Goal: Task Accomplishment & Management: Manage account settings

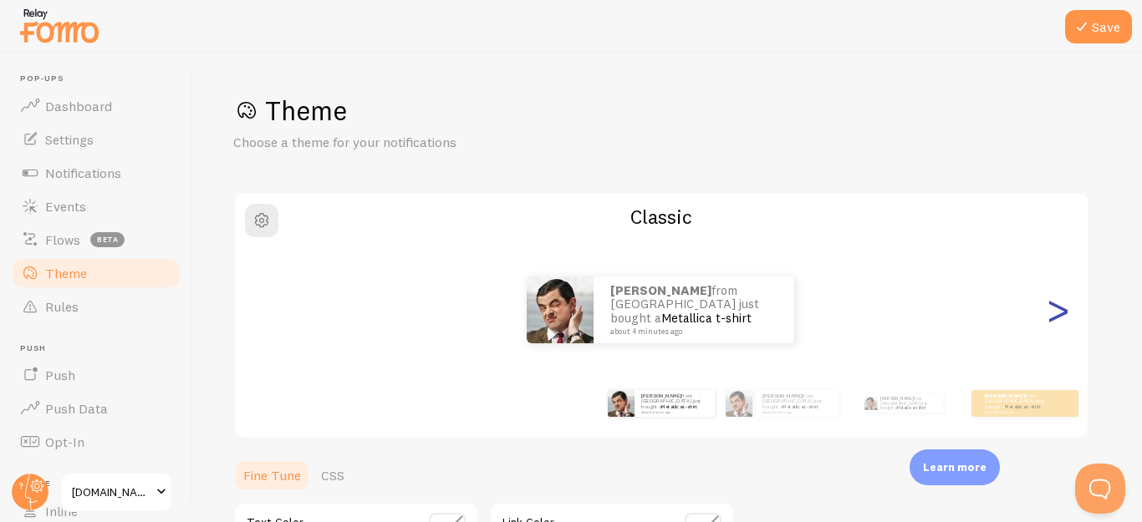
click at [1047, 322] on div ">" at bounding box center [1057, 310] width 20 height 120
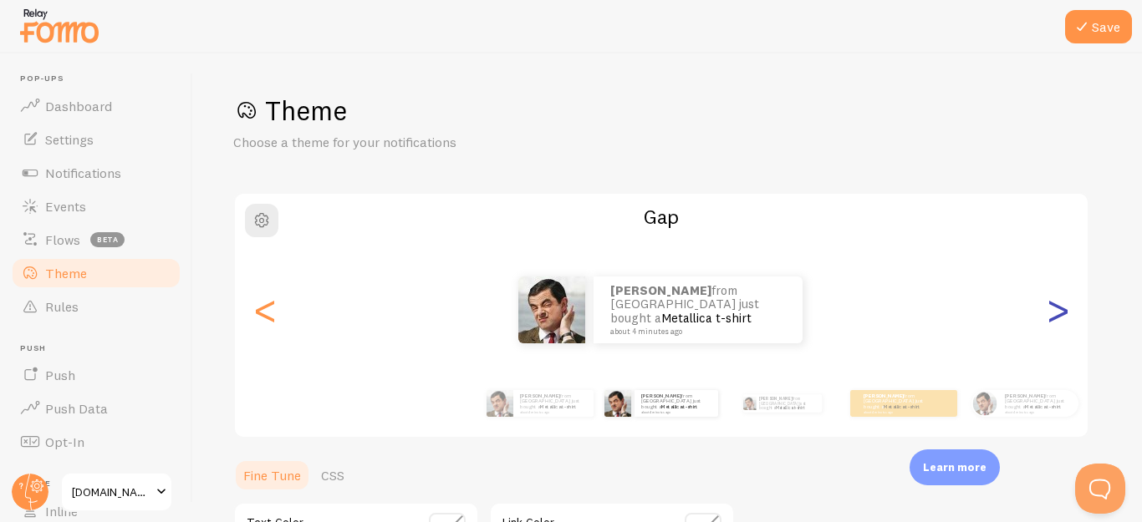
click at [1048, 318] on div ">" at bounding box center [1057, 310] width 20 height 120
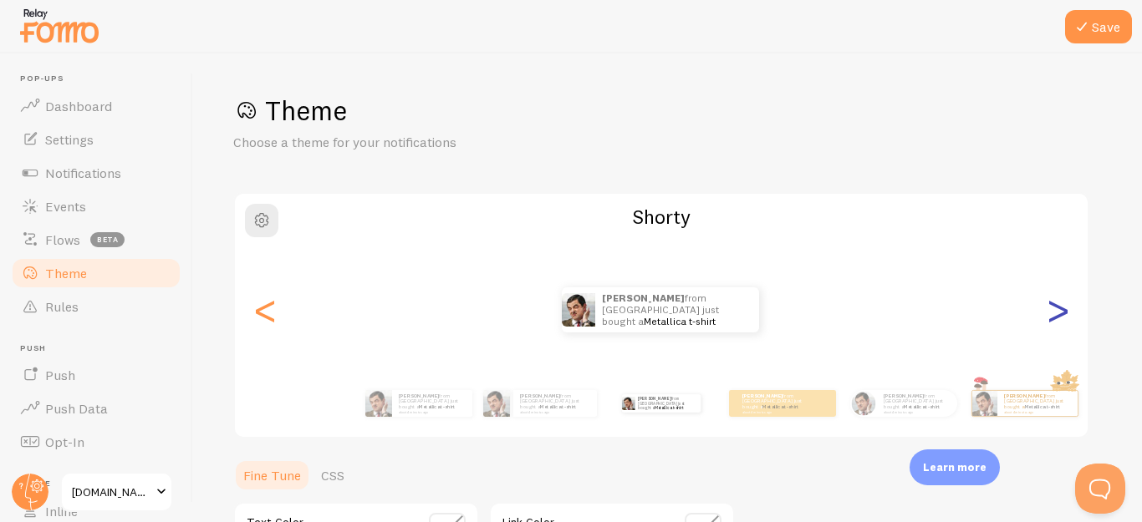
click at [1052, 318] on div ">" at bounding box center [1057, 310] width 20 height 120
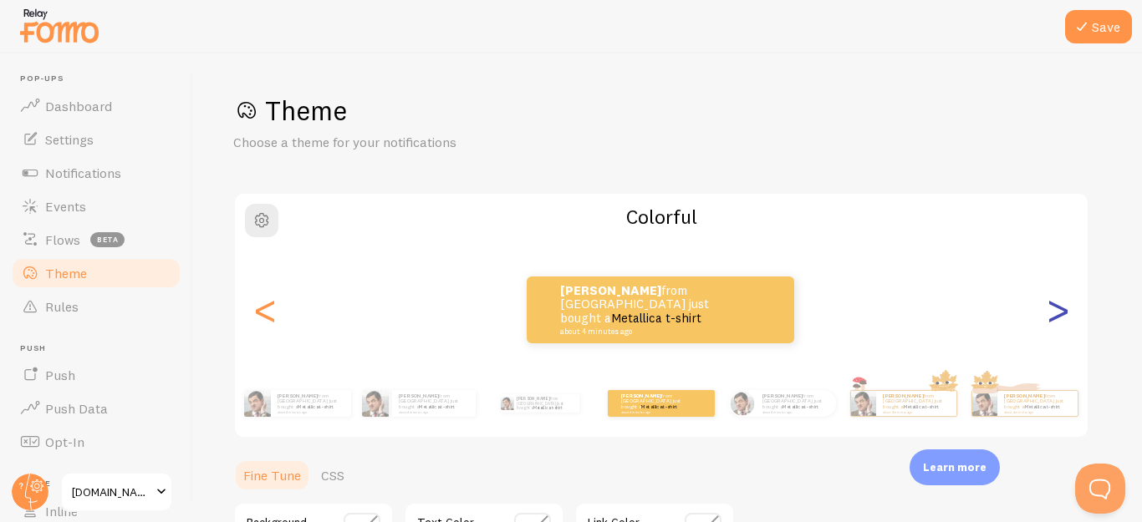
click at [1047, 314] on div ">" at bounding box center [1057, 310] width 20 height 120
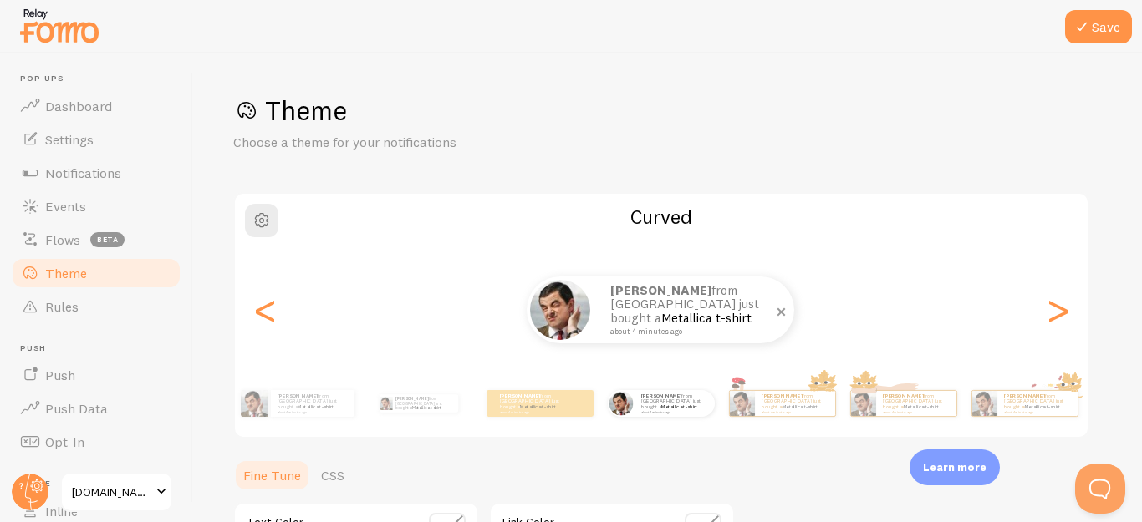
click at [697, 328] on small "about 4 minutes ago" at bounding box center [691, 332] width 162 height 8
click at [780, 313] on span at bounding box center [781, 312] width 28 height 28
click at [256, 215] on span "button" at bounding box center [262, 221] width 20 height 20
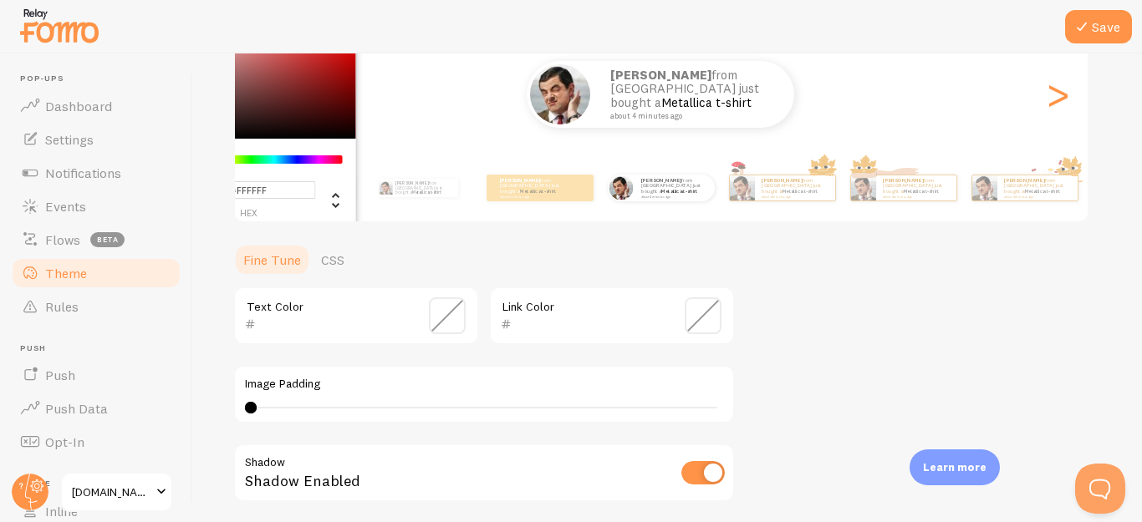
scroll to position [167, 0]
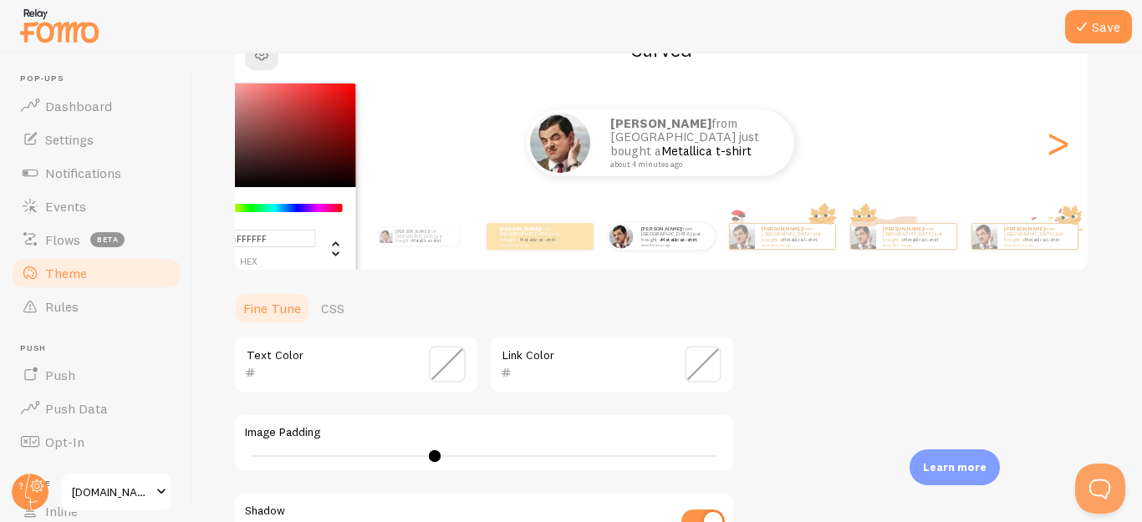
drag, startPoint x: 255, startPoint y: 453, endPoint x: 457, endPoint y: 449, distance: 202.3
click at [457, 449] on div "Image Padding 18" at bounding box center [483, 443] width 501 height 58
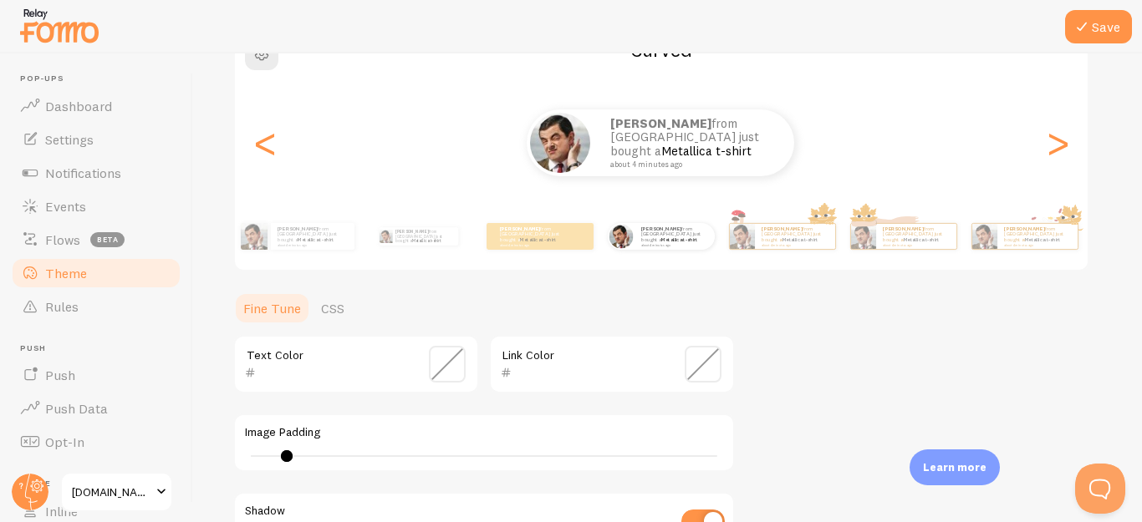
drag, startPoint x: 460, startPoint y: 455, endPoint x: 285, endPoint y: 444, distance: 175.9
click at [285, 444] on div "Image Padding 7" at bounding box center [483, 443] width 501 height 58
drag, startPoint x: 287, startPoint y: 459, endPoint x: 226, endPoint y: 451, distance: 60.6
click at [226, 451] on div "Save Theme Choose a theme for your notifications Curved [PERSON_NAME] from [GEO…" at bounding box center [667, 287] width 949 height 469
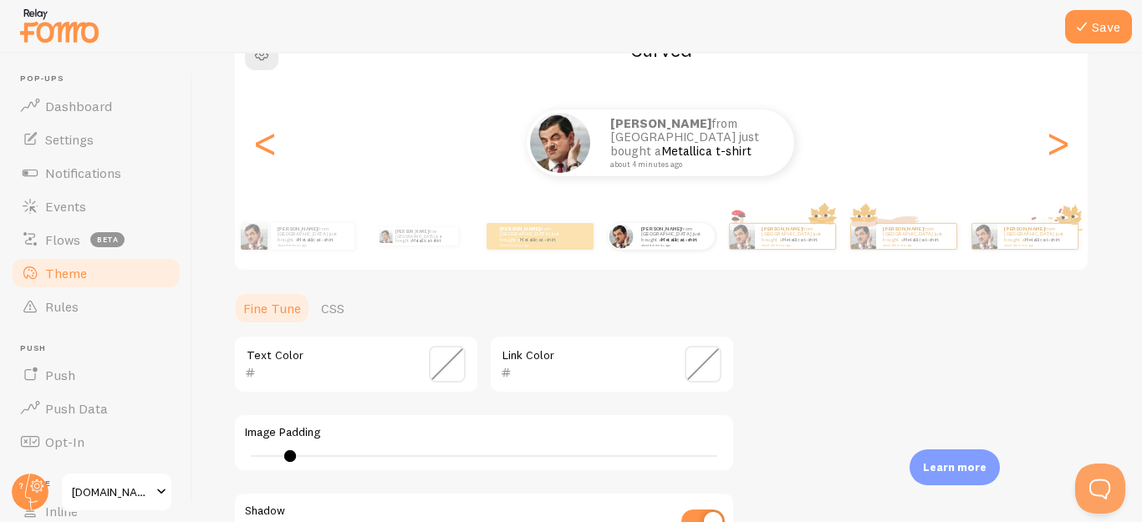
type input "4"
click at [325, 305] on link "CSS" at bounding box center [332, 308] width 43 height 33
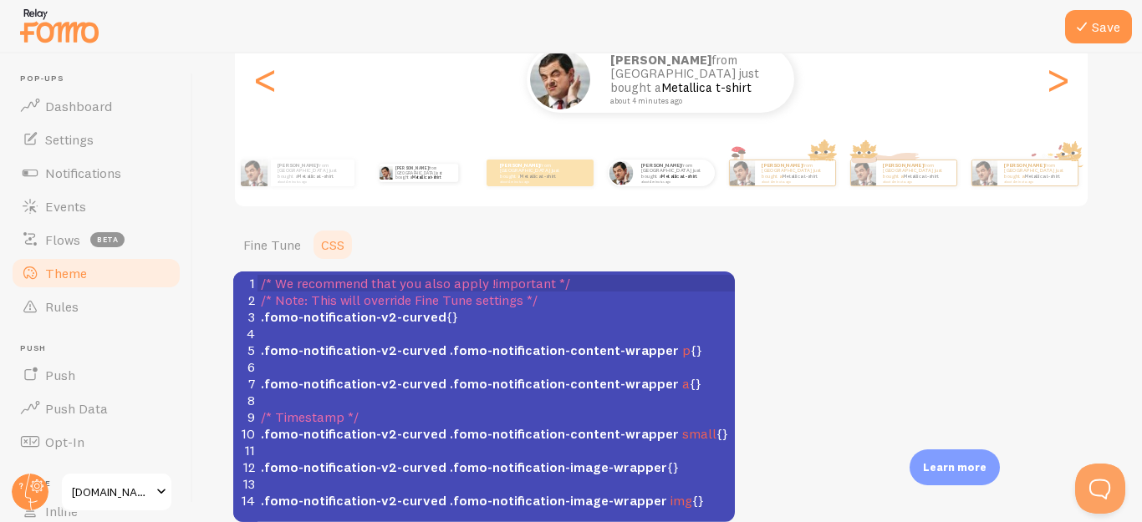
scroll to position [144, 0]
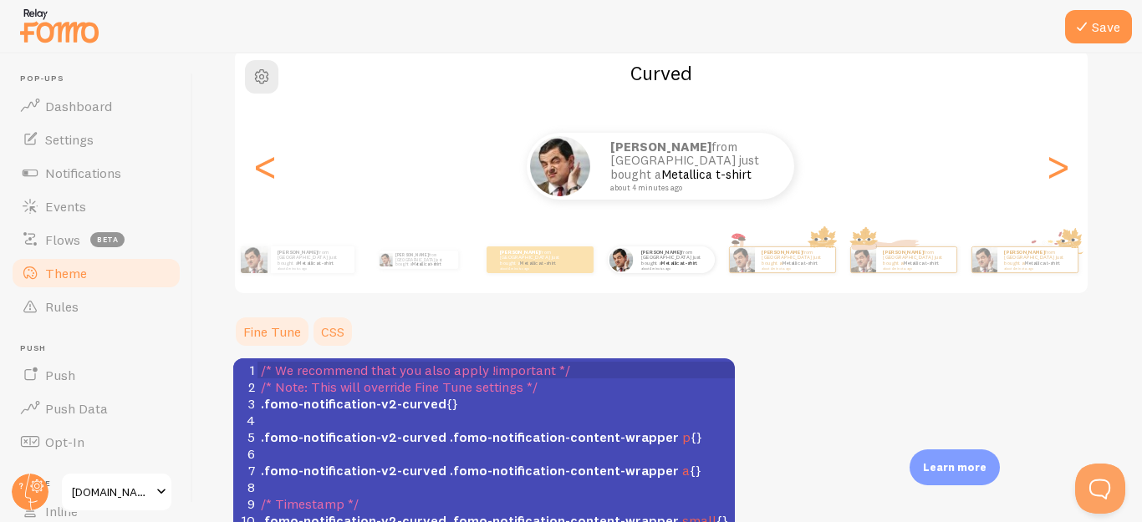
click at [287, 324] on link "Fine Tune" at bounding box center [272, 331] width 78 height 33
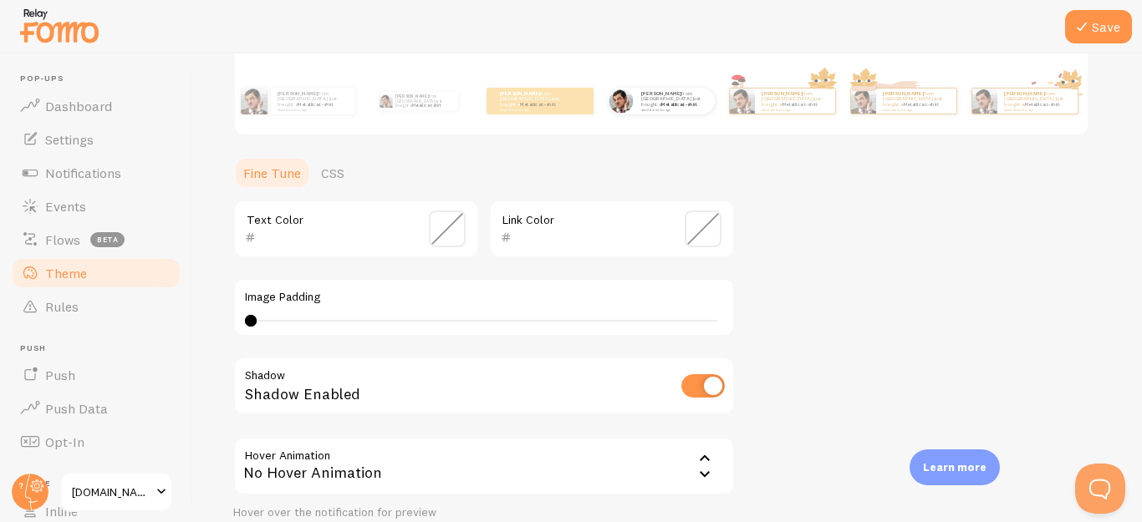
scroll to position [311, 0]
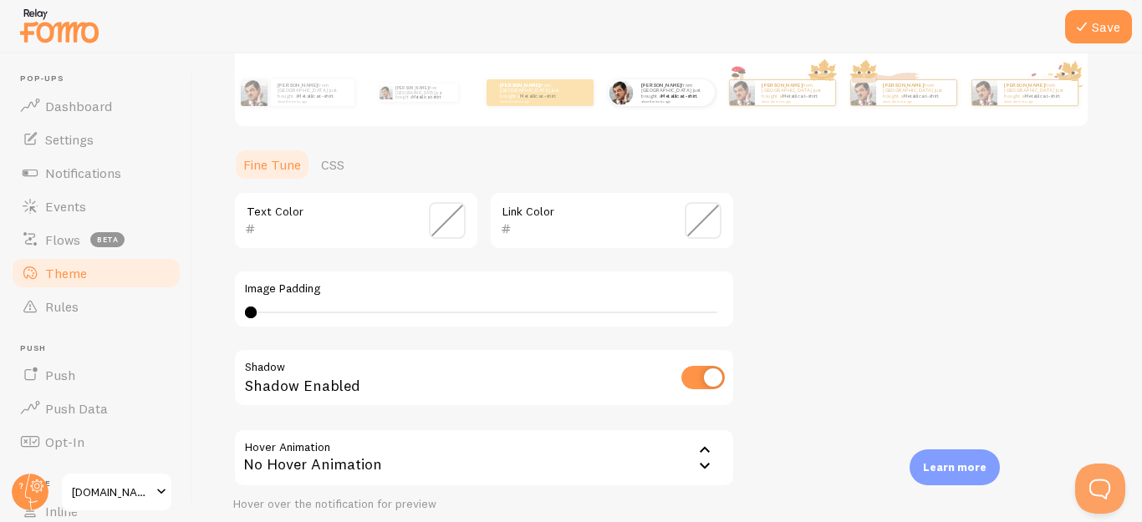
drag, startPoint x: 448, startPoint y: 217, endPoint x: 457, endPoint y: 219, distance: 9.3
click at [455, 219] on span at bounding box center [447, 220] width 37 height 37
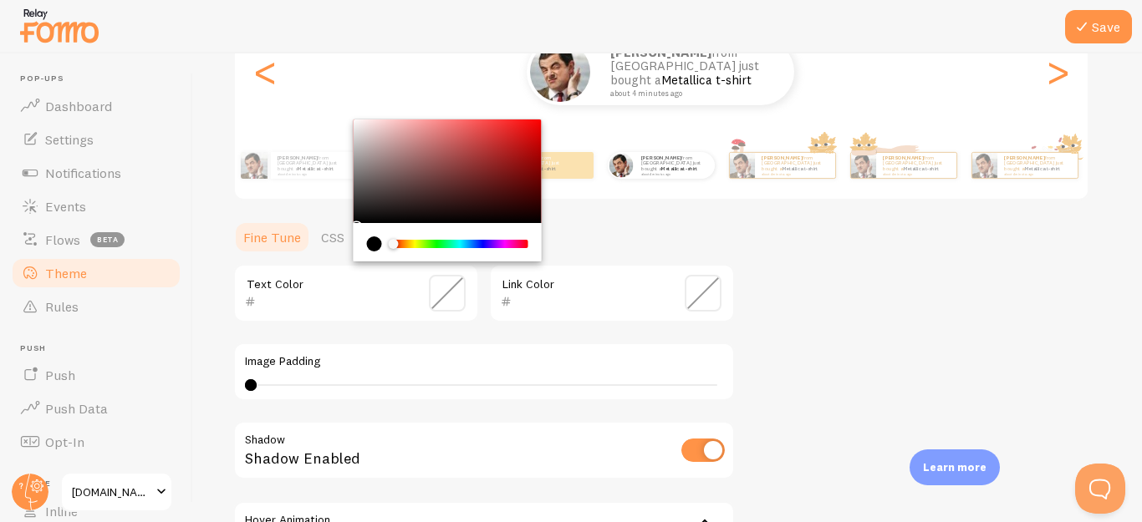
scroll to position [144, 0]
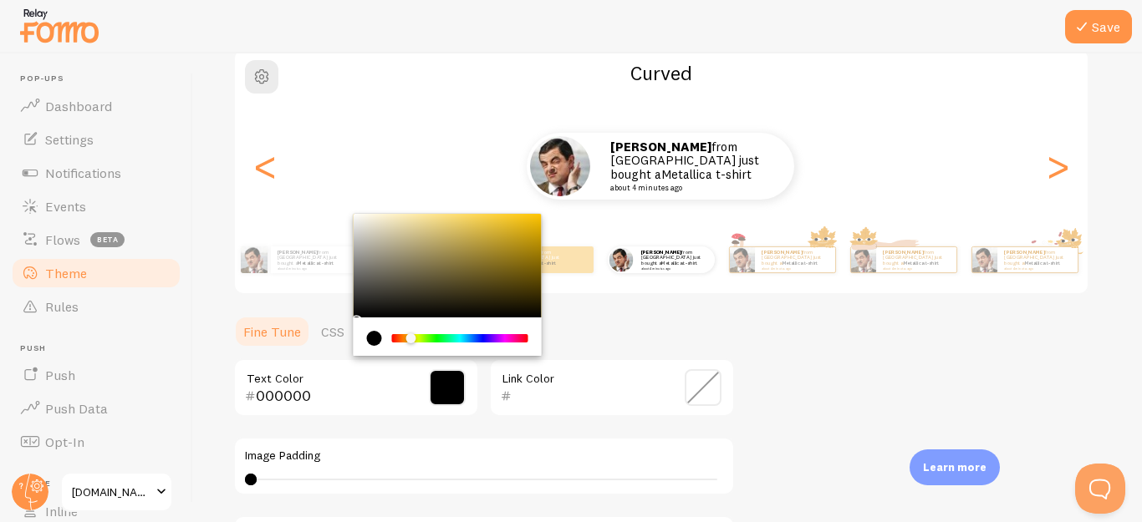
drag, startPoint x: 396, startPoint y: 336, endPoint x: 410, endPoint y: 337, distance: 14.2
click at [410, 337] on div "Chrome color picker" at bounding box center [410, 338] width 10 height 10
click at [440, 379] on span at bounding box center [447, 387] width 37 height 37
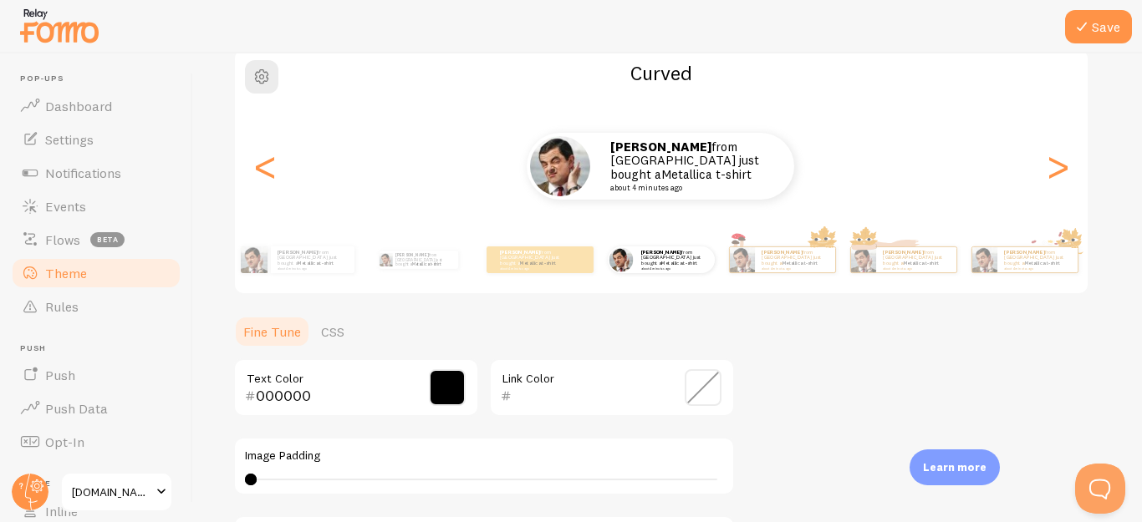
click at [440, 379] on span at bounding box center [447, 387] width 37 height 37
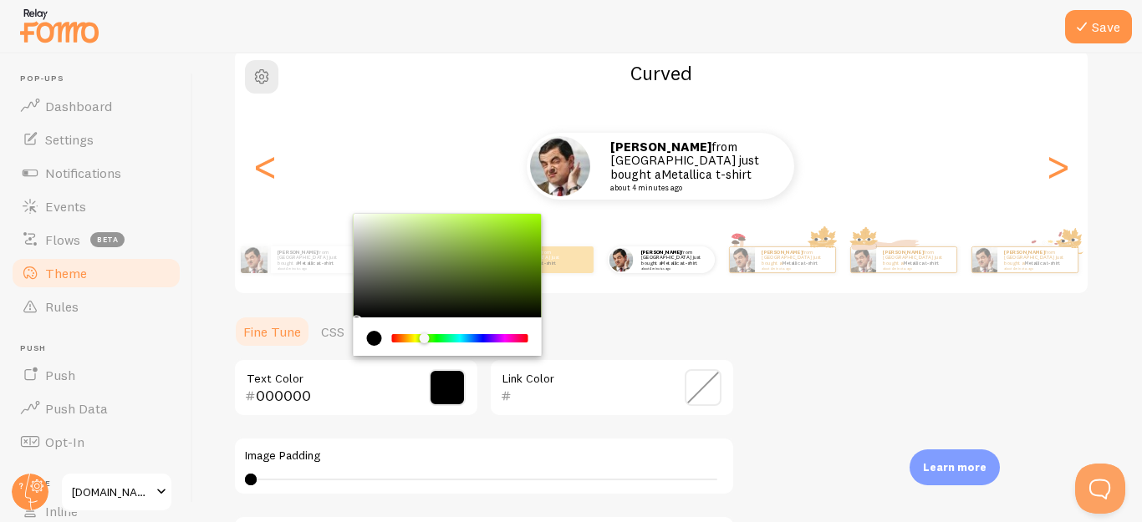
drag, startPoint x: 409, startPoint y: 339, endPoint x: 424, endPoint y: 336, distance: 15.4
click at [424, 336] on div "Chrome color picker" at bounding box center [424, 338] width 10 height 10
click at [506, 258] on div "Chrome color picker" at bounding box center [448, 266] width 188 height 104
drag, startPoint x: 506, startPoint y: 268, endPoint x: 552, endPoint y: 314, distance: 65.6
click at [552, 315] on section "Fine Tune CSS 070A00 Text Color Link Color Image Padding 4 Shadow Shadow Enable…" at bounding box center [483, 529] width 501 height 428
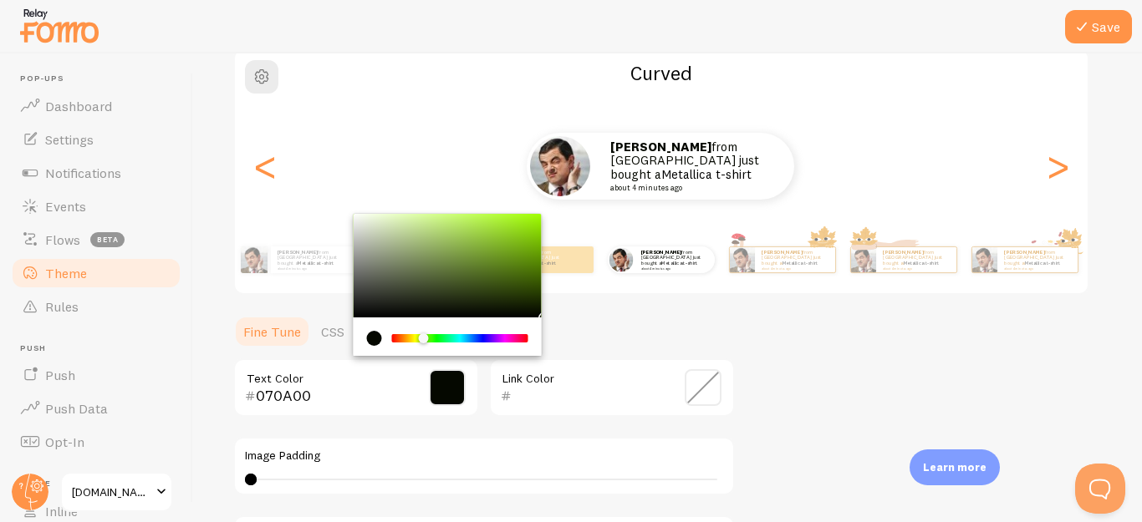
type input "050800"
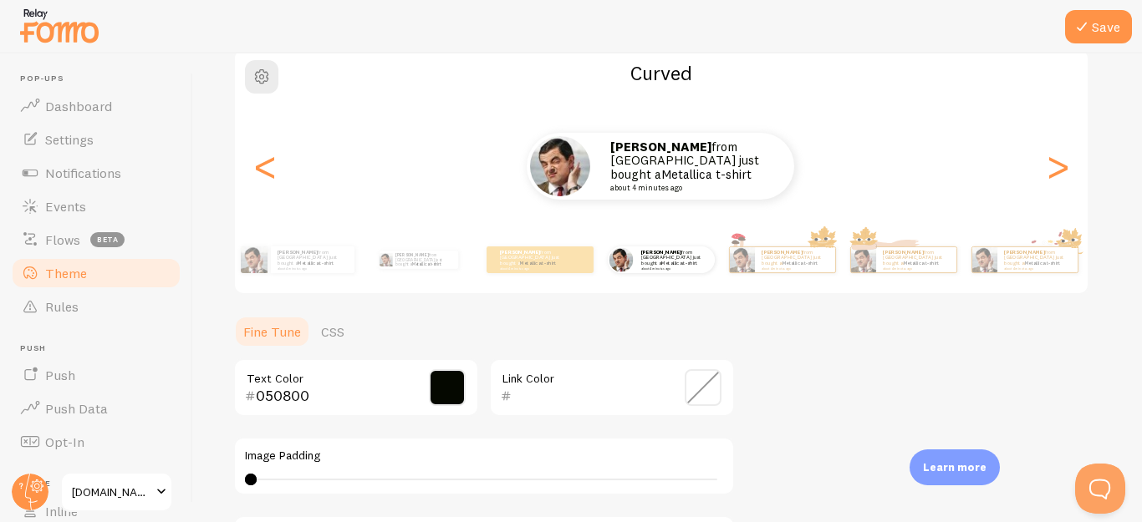
click at [691, 387] on span at bounding box center [702, 387] width 37 height 37
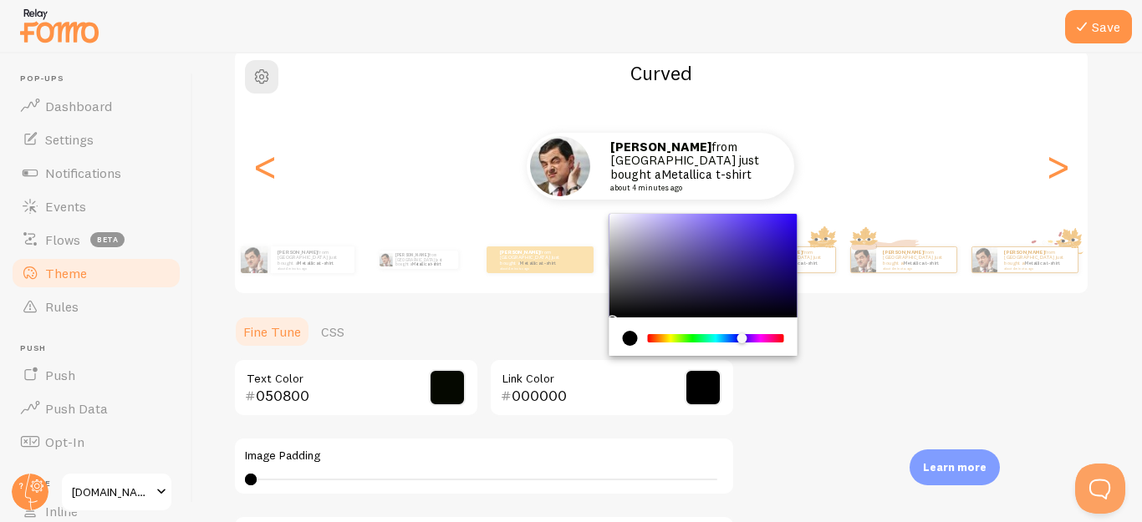
drag, startPoint x: 706, startPoint y: 337, endPoint x: 741, endPoint y: 337, distance: 35.1
click at [741, 337] on div "Chrome color picker" at bounding box center [741, 338] width 10 height 10
click at [771, 232] on div "Chrome color picker" at bounding box center [703, 266] width 188 height 104
type input "2904DA"
drag, startPoint x: 785, startPoint y: 231, endPoint x: 793, endPoint y: 229, distance: 8.5
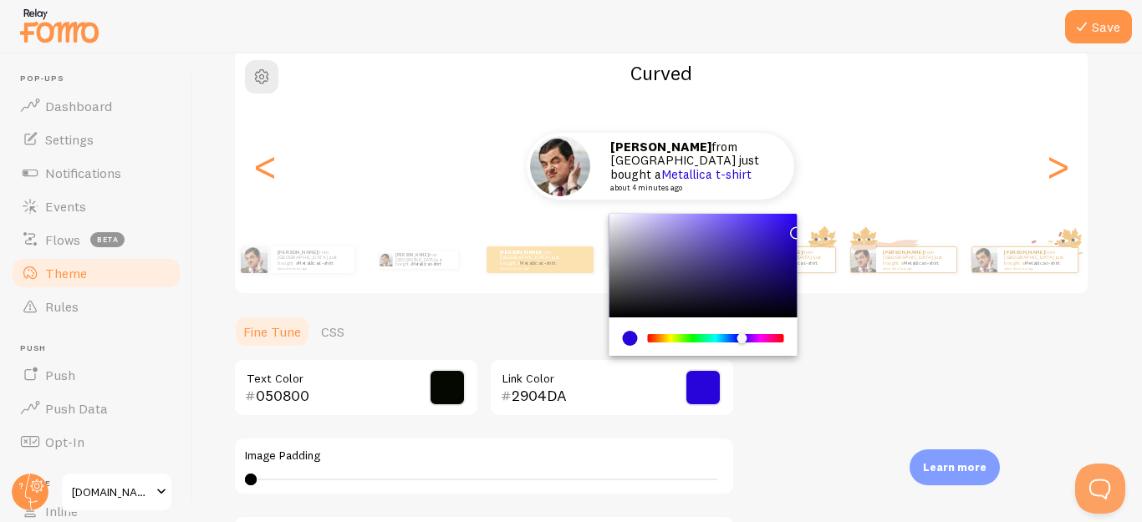
click at [793, 229] on div "Chrome color picker" at bounding box center [703, 266] width 188 height 104
click at [911, 129] on div "[PERSON_NAME] from [GEOGRAPHIC_DATA] just bought a Metallica t-shirt about 4 mi…" at bounding box center [661, 166] width 852 height 120
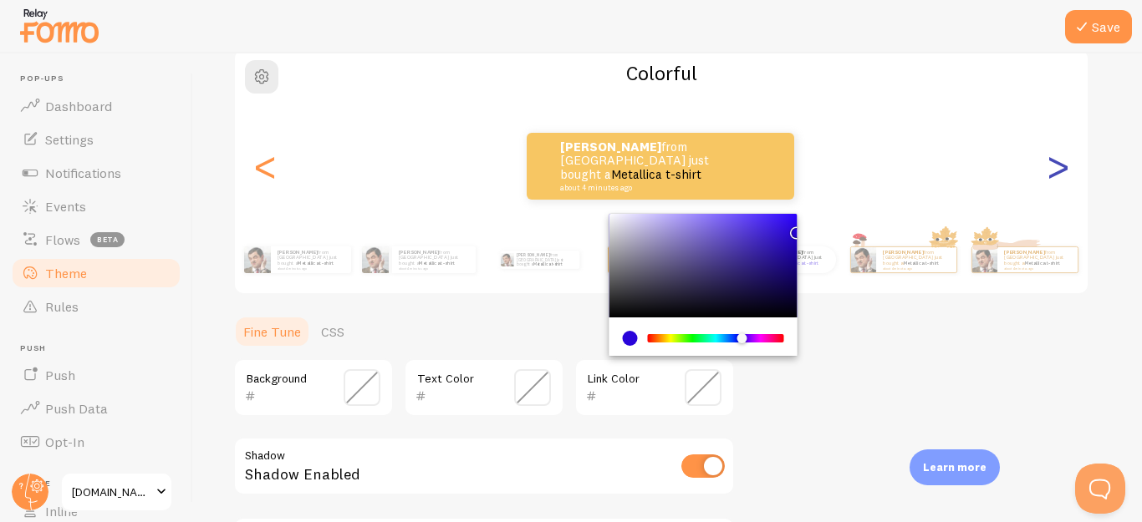
click at [1048, 177] on div ">" at bounding box center [1057, 166] width 20 height 120
type input "050800"
type input "2904DA"
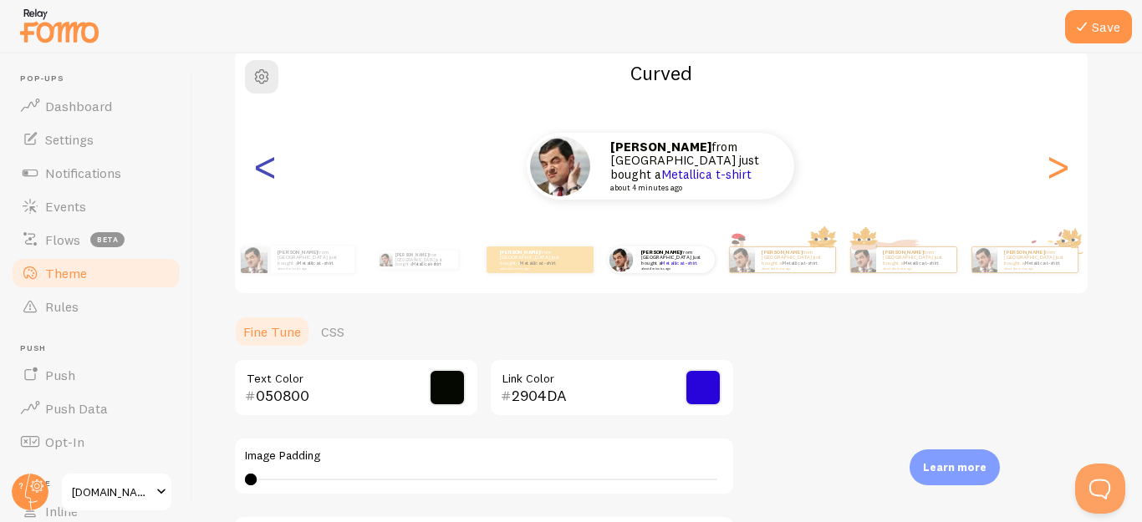
click at [272, 170] on div "<" at bounding box center [265, 166] width 20 height 120
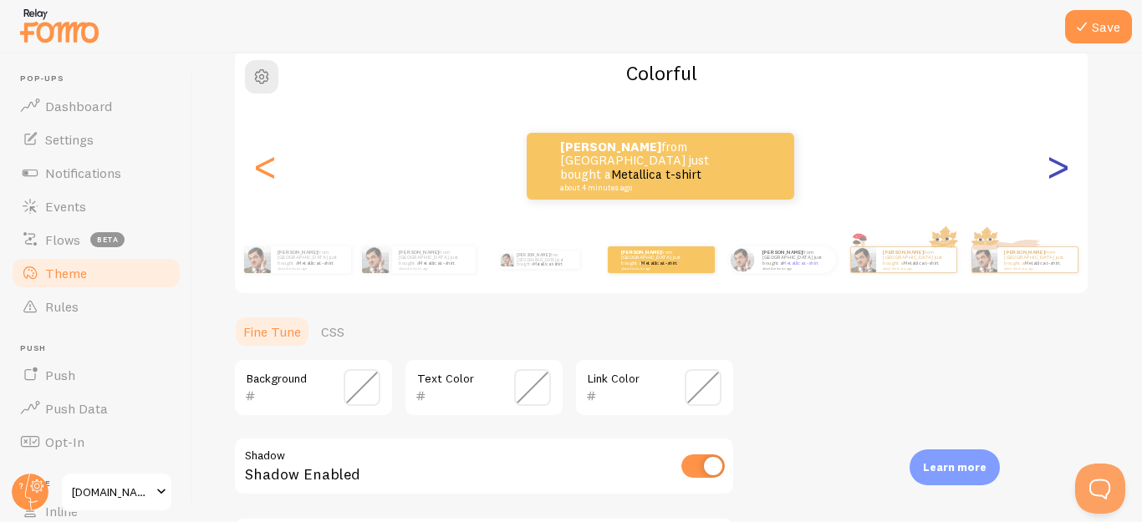
click at [1059, 174] on div ">" at bounding box center [1057, 166] width 20 height 120
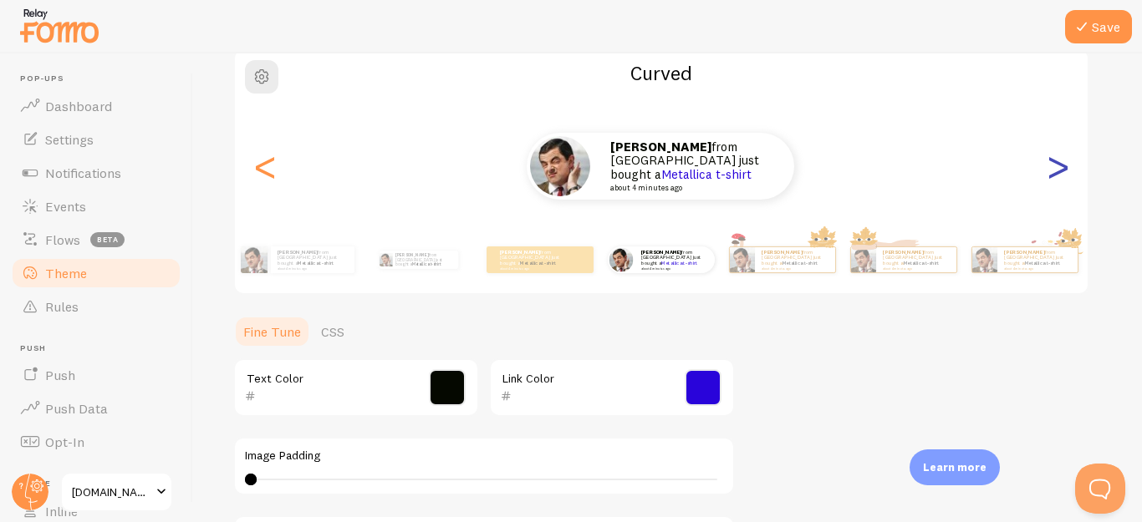
type input "050800"
type input "2904DA"
click at [272, 172] on div "<" at bounding box center [265, 166] width 20 height 120
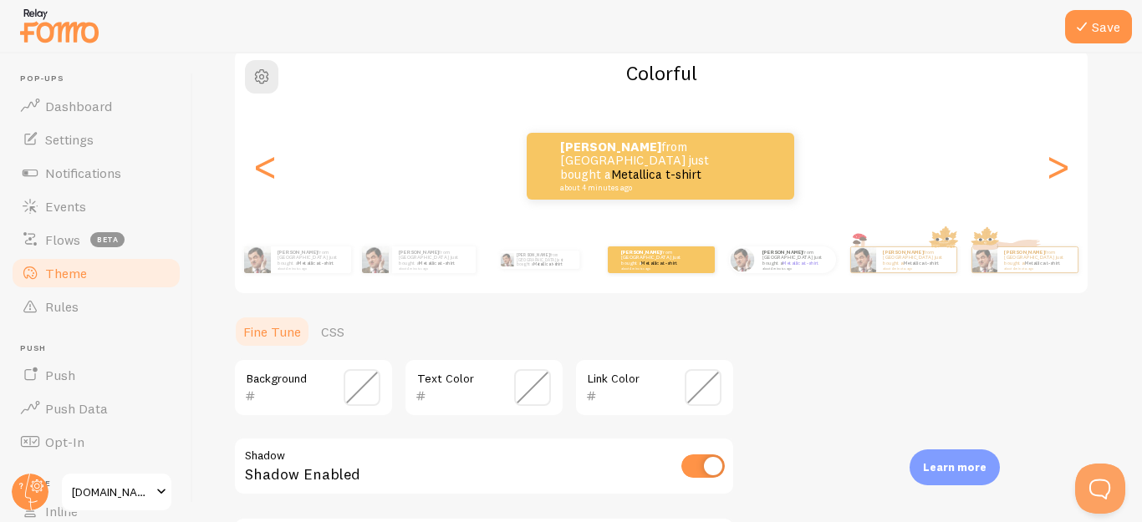
click at [357, 376] on span at bounding box center [361, 387] width 37 height 37
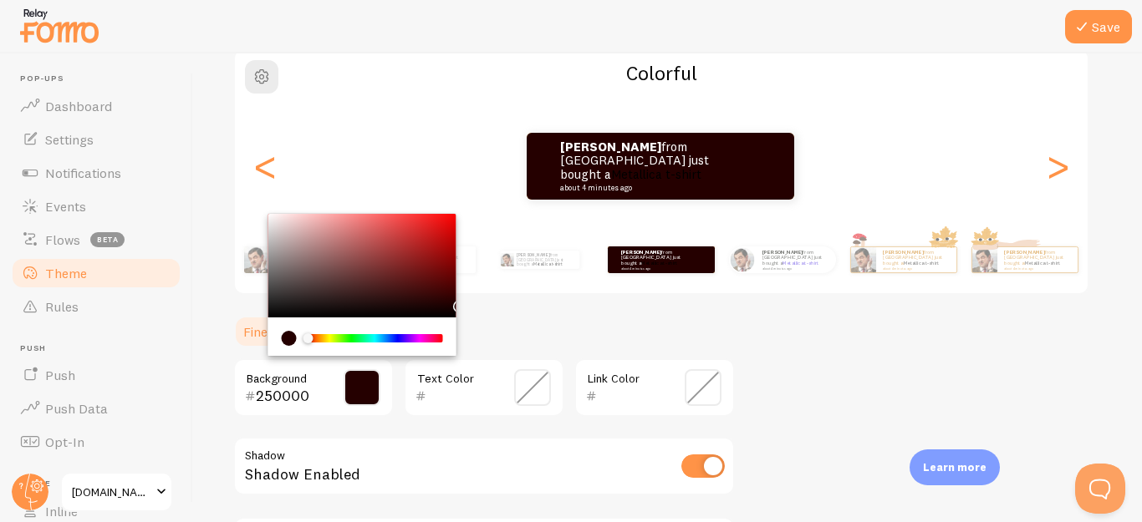
type input "2B0000"
click at [454, 300] on div "Chrome color picker" at bounding box center [362, 266] width 188 height 104
click at [525, 384] on span at bounding box center [532, 387] width 37 height 37
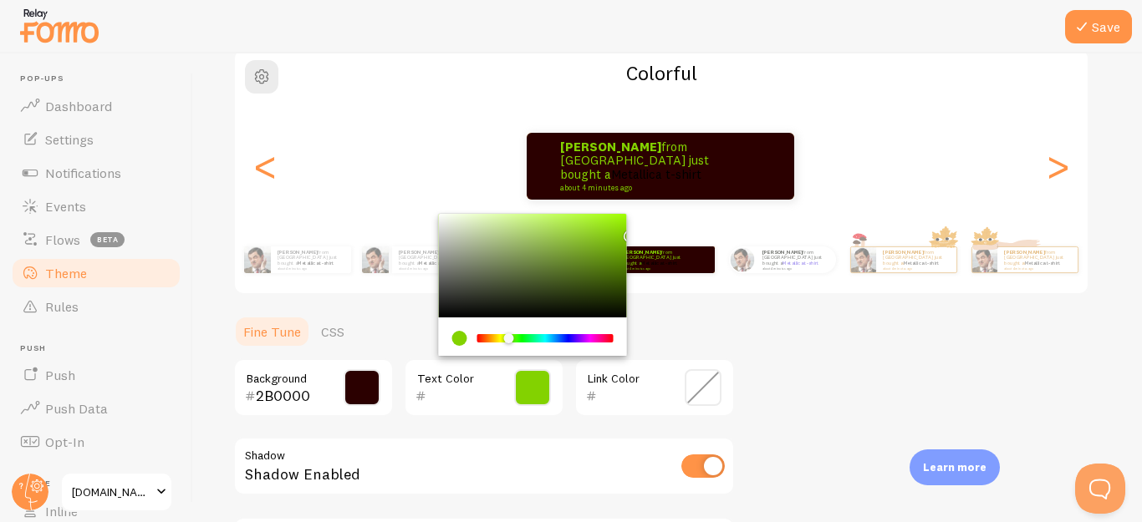
drag, startPoint x: 628, startPoint y: 232, endPoint x: 603, endPoint y: 247, distance: 29.2
click at [613, 242] on div "Chrome color picker" at bounding box center [533, 266] width 188 height 104
type input "87D00D"
drag, startPoint x: 603, startPoint y: 247, endPoint x: 614, endPoint y: 233, distance: 17.9
click at [614, 233] on div "Chrome color picker" at bounding box center [533, 266] width 188 height 104
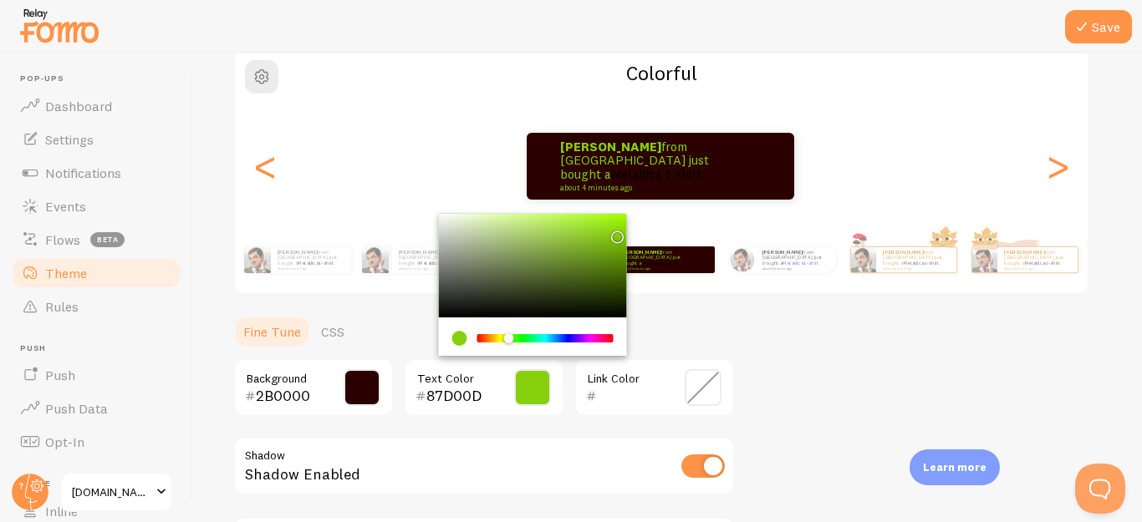
click at [694, 388] on span at bounding box center [702, 387] width 37 height 37
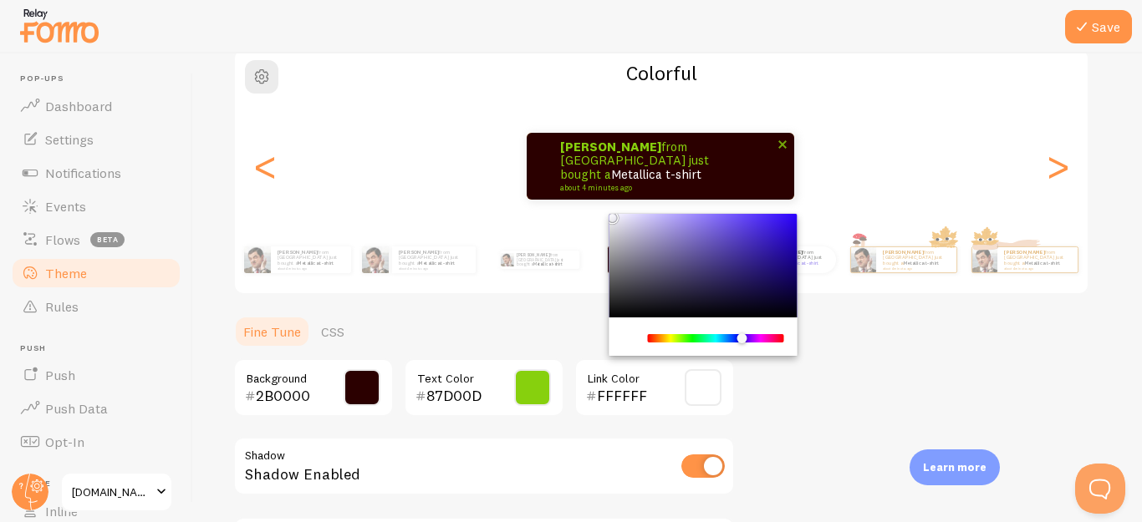
drag, startPoint x: 663, startPoint y: 282, endPoint x: 608, endPoint y: 198, distance: 99.7
click at [608, 198] on div "Theme Choose a theme for your notifications Colorful [PERSON_NAME] from [GEOGRA…" at bounding box center [667, 307] width 868 height 715
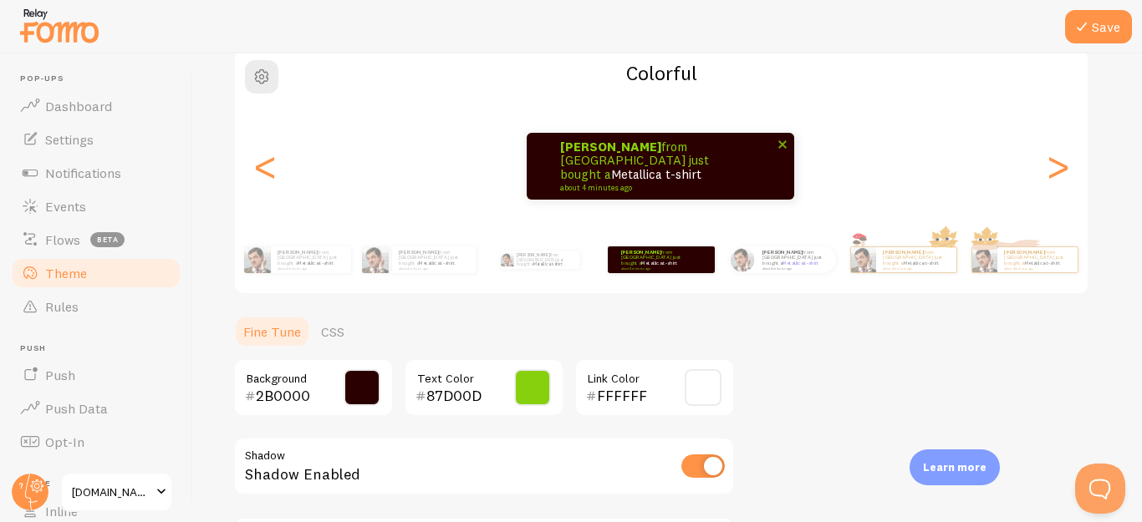
type input "FFFFFF"
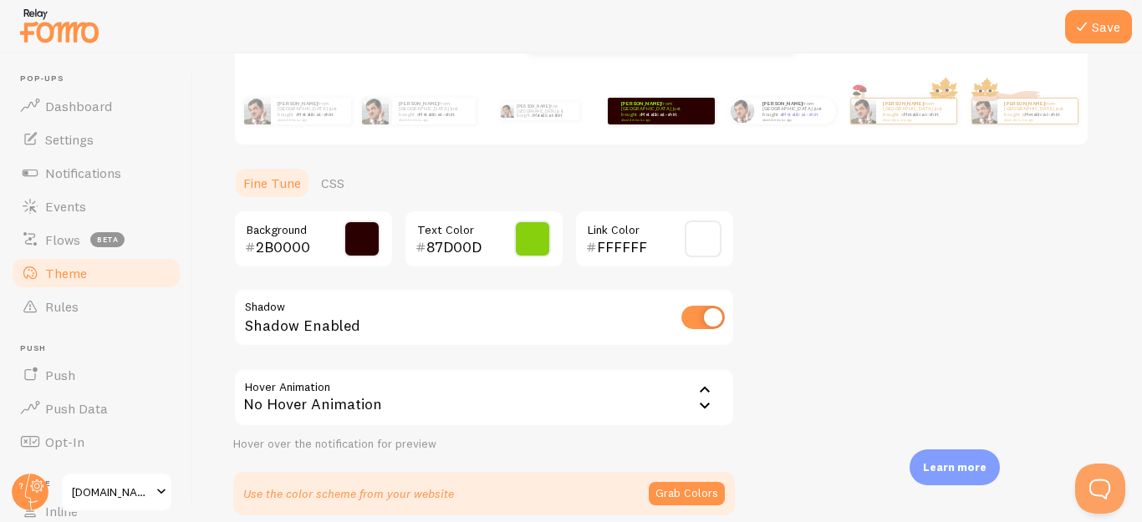
scroll to position [311, 0]
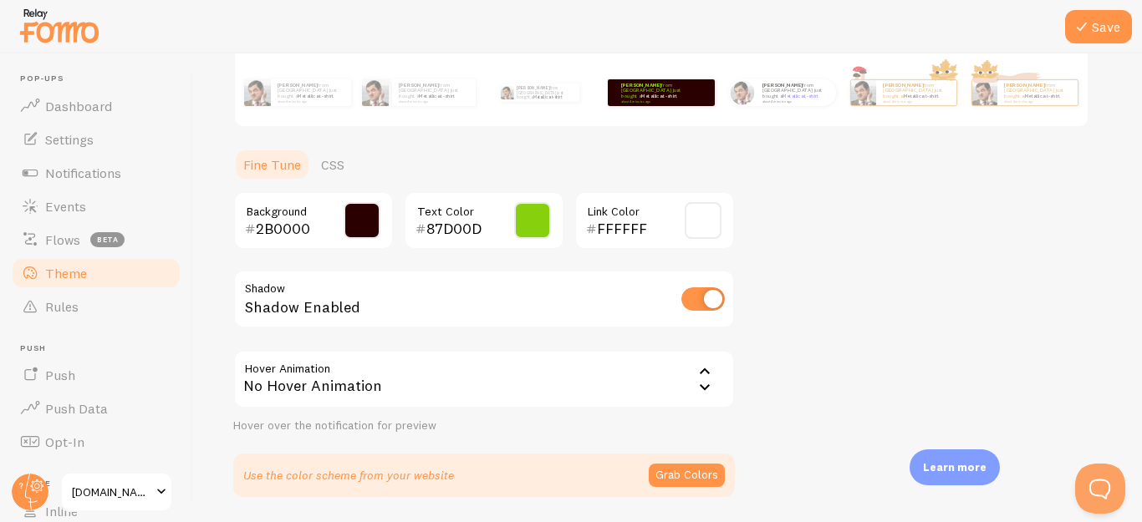
click at [712, 368] on icon at bounding box center [704, 372] width 20 height 20
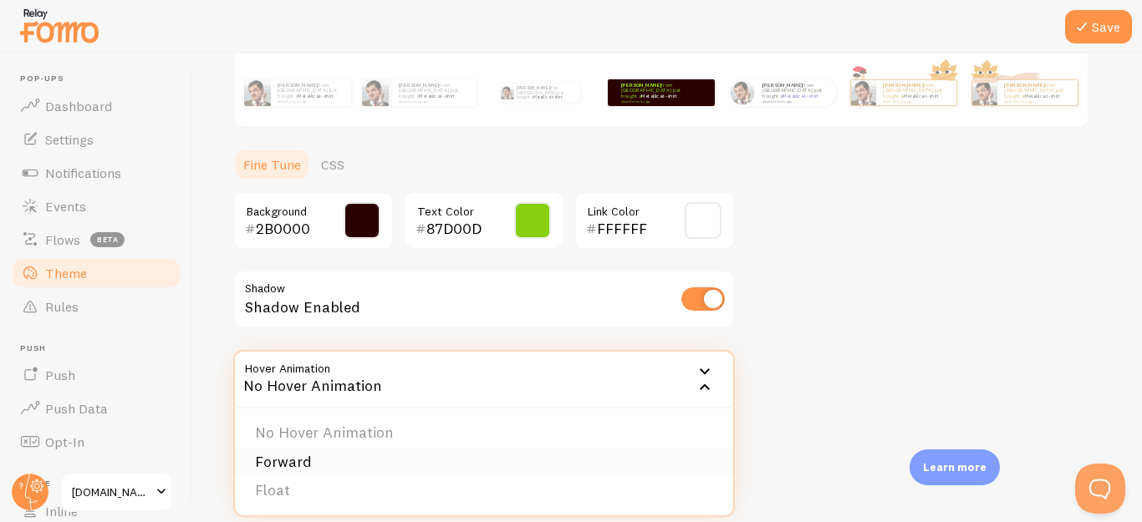
click at [359, 471] on li "Forward" at bounding box center [484, 462] width 498 height 29
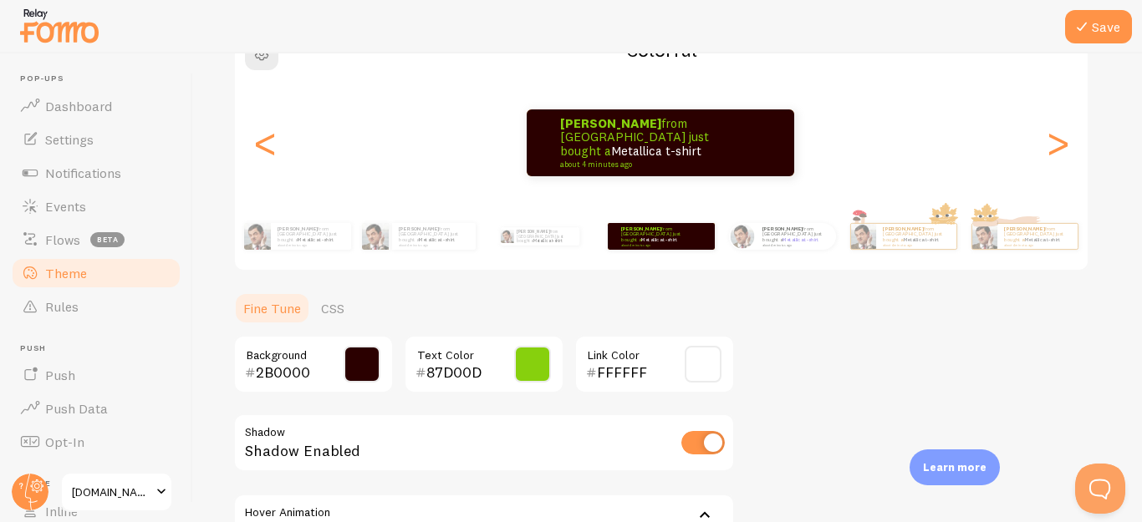
scroll to position [334, 0]
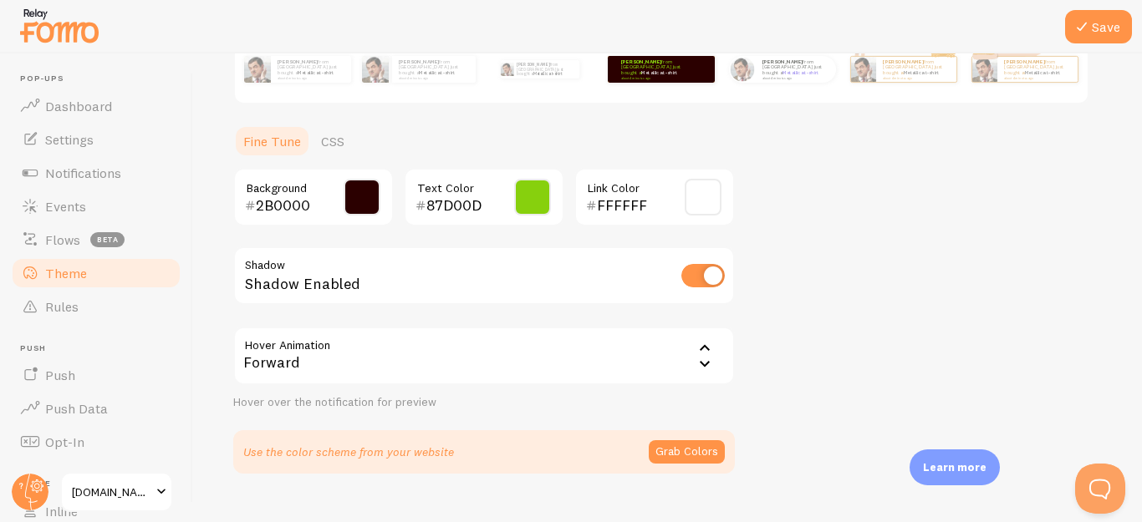
click at [698, 356] on icon at bounding box center [704, 348] width 20 height 20
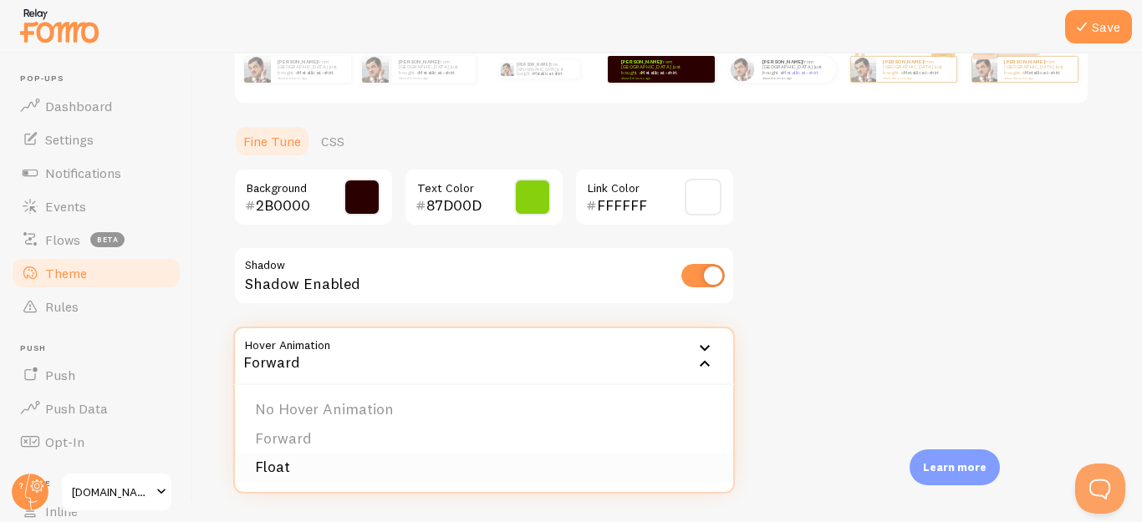
click at [574, 476] on li "Float" at bounding box center [484, 467] width 498 height 29
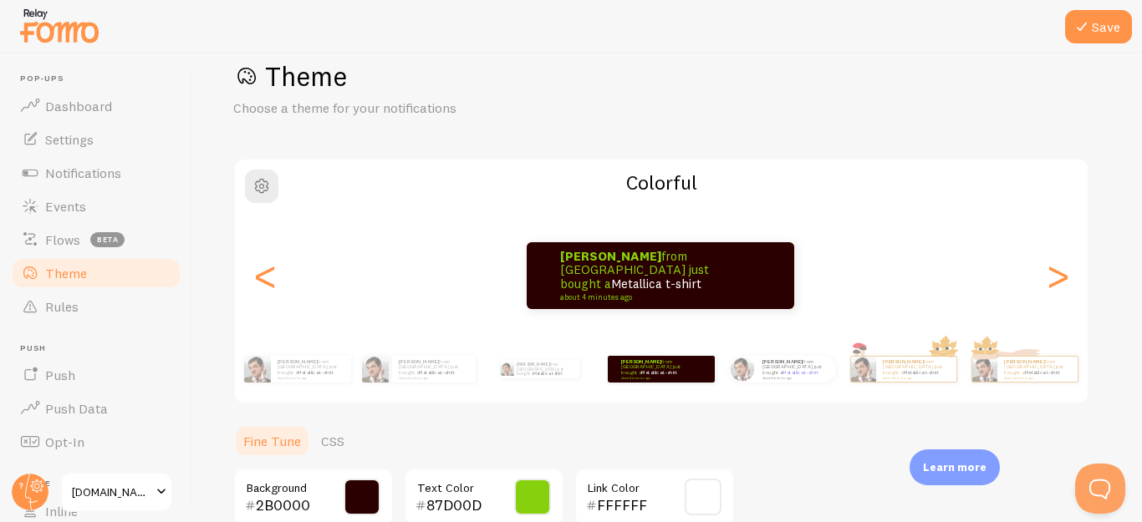
scroll to position [32, 0]
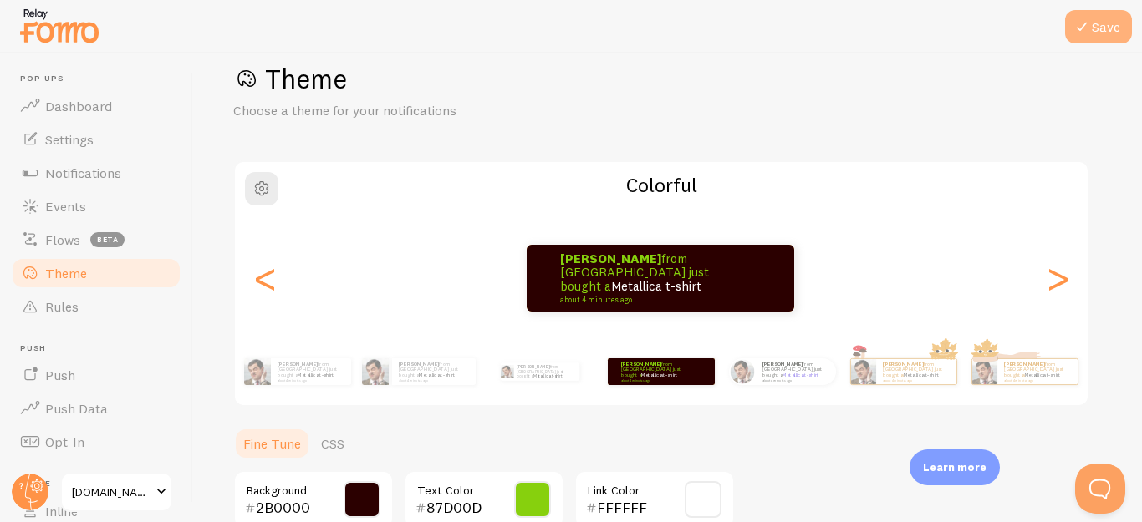
click at [1095, 32] on button "Save" at bounding box center [1098, 26] width 67 height 33
click at [1092, 20] on button "Save" at bounding box center [1098, 26] width 67 height 33
click at [259, 191] on span "button" at bounding box center [262, 189] width 20 height 20
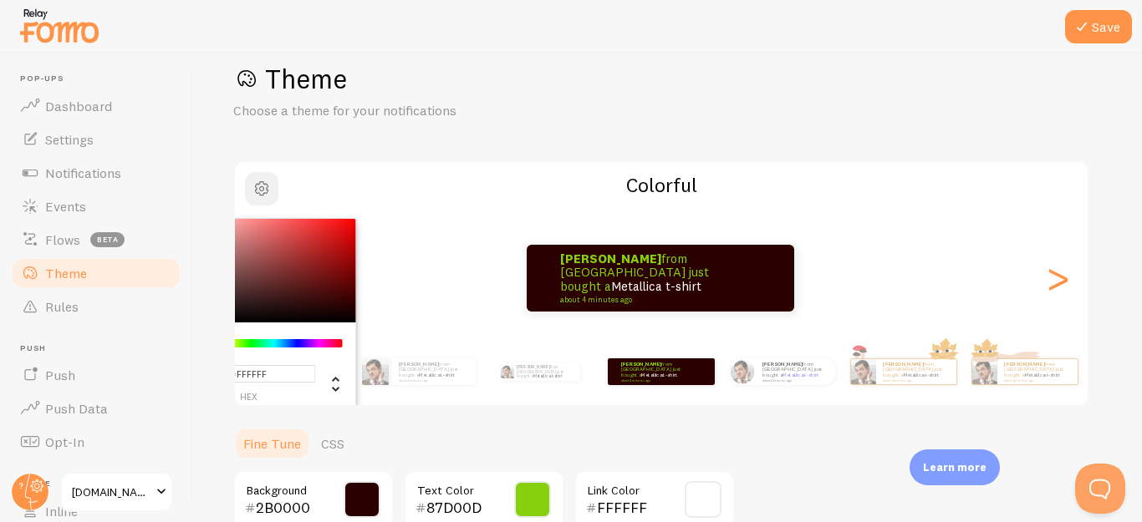
click at [259, 191] on span "button" at bounding box center [262, 189] width 20 height 20
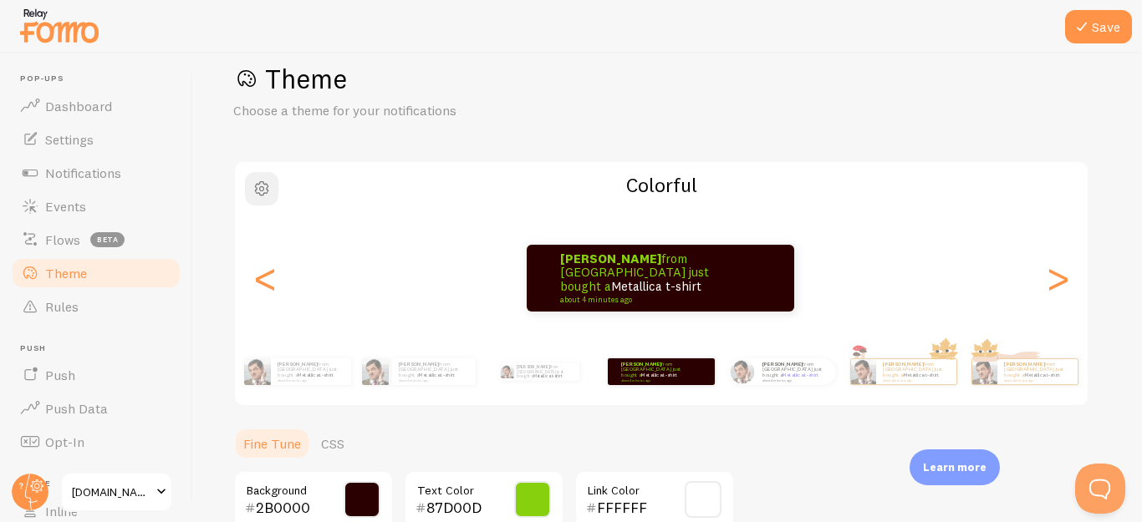
click at [260, 191] on span "button" at bounding box center [262, 189] width 20 height 20
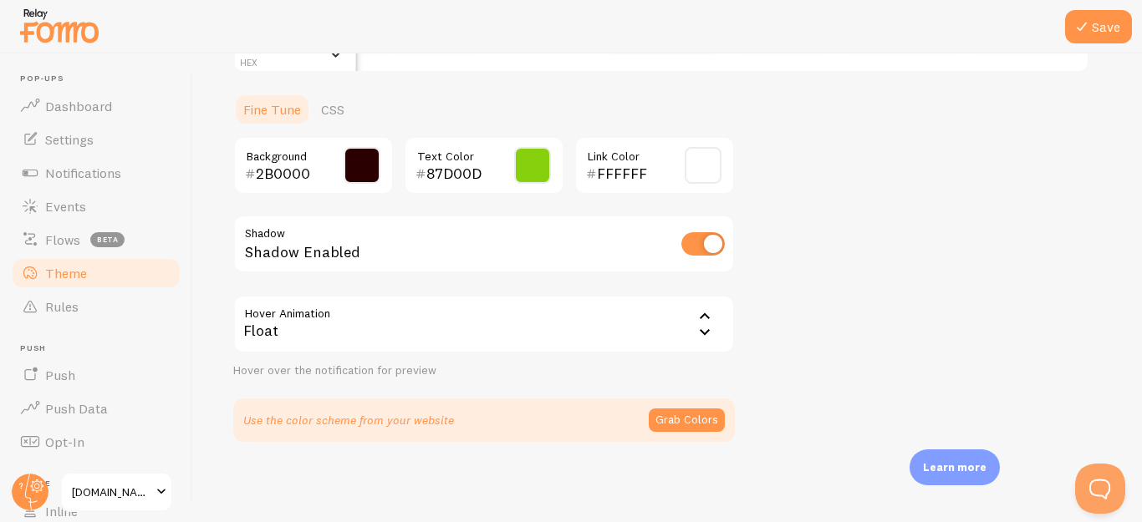
scroll to position [0, 0]
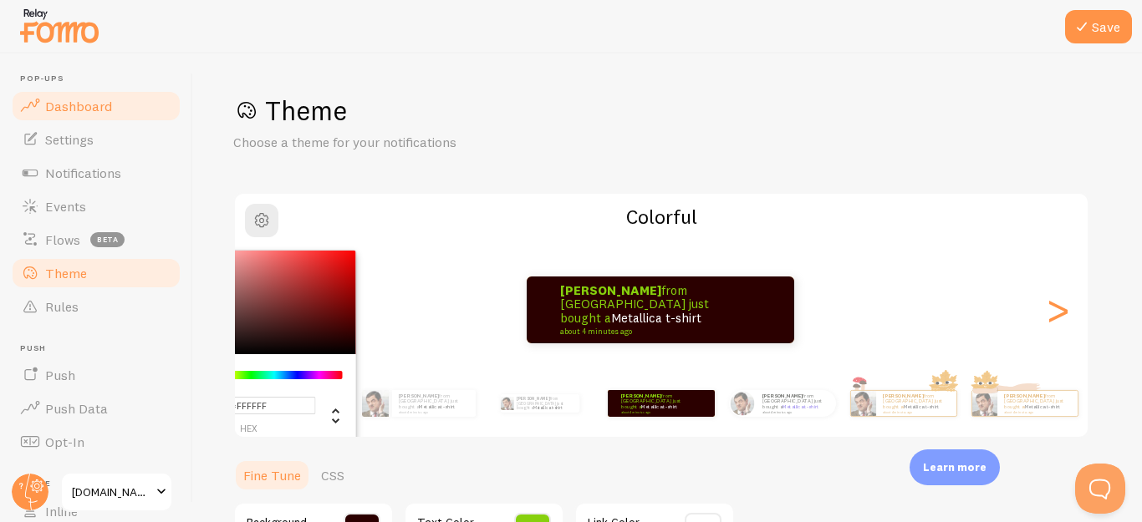
click at [68, 114] on link "Dashboard" at bounding box center [96, 105] width 172 height 33
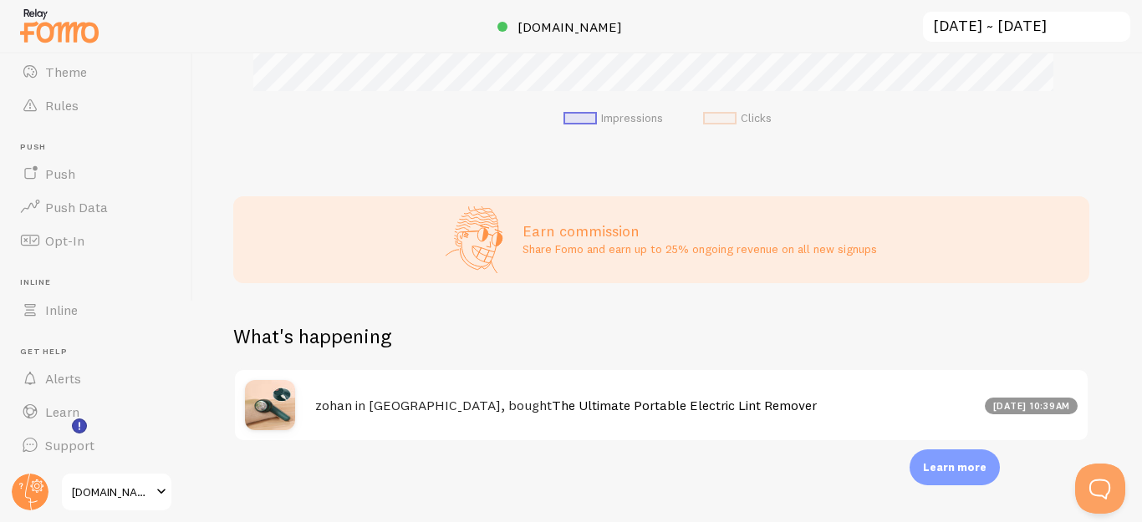
scroll to position [439, 854]
click at [155, 488] on span at bounding box center [161, 492] width 20 height 20
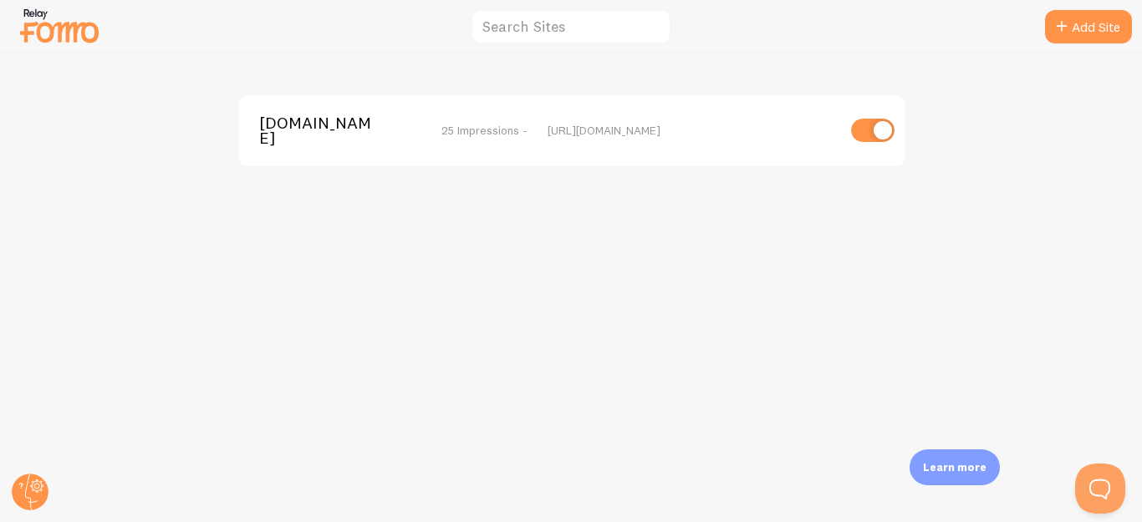
click at [74, 41] on img at bounding box center [60, 25] width 84 height 43
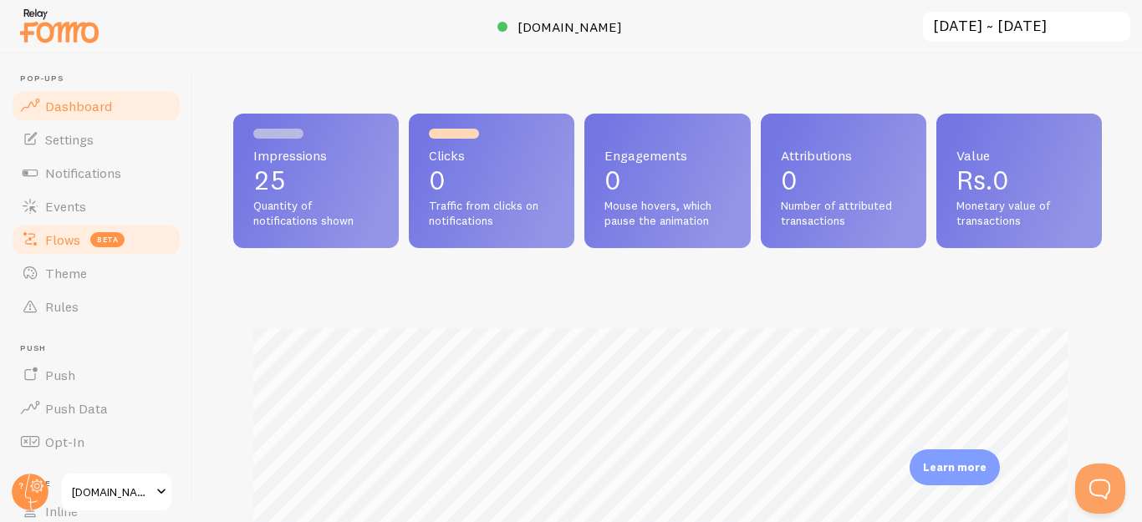
scroll to position [439, 854]
click at [644, 24] on span at bounding box center [634, 27] width 20 height 20
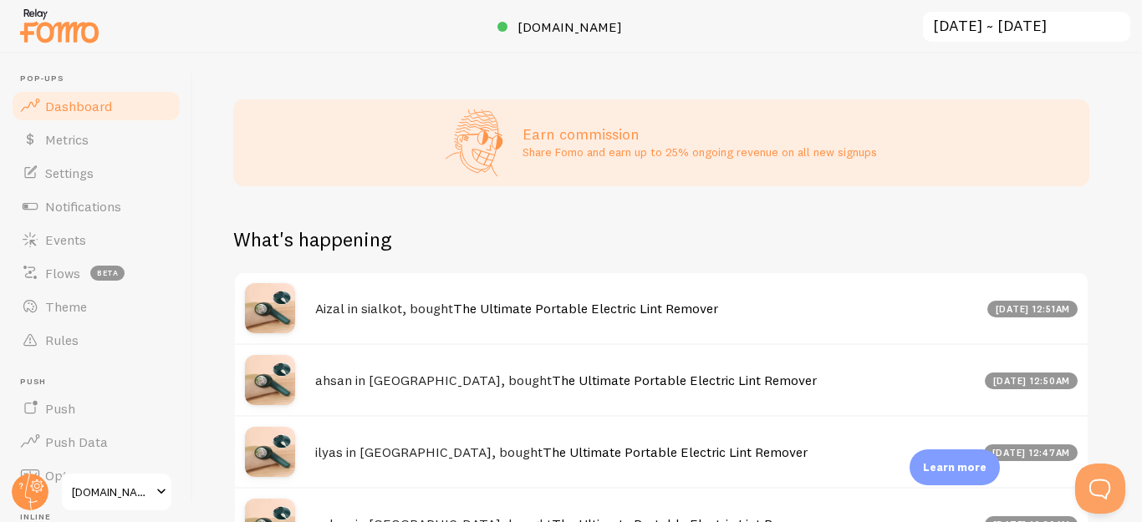
scroll to position [787, 0]
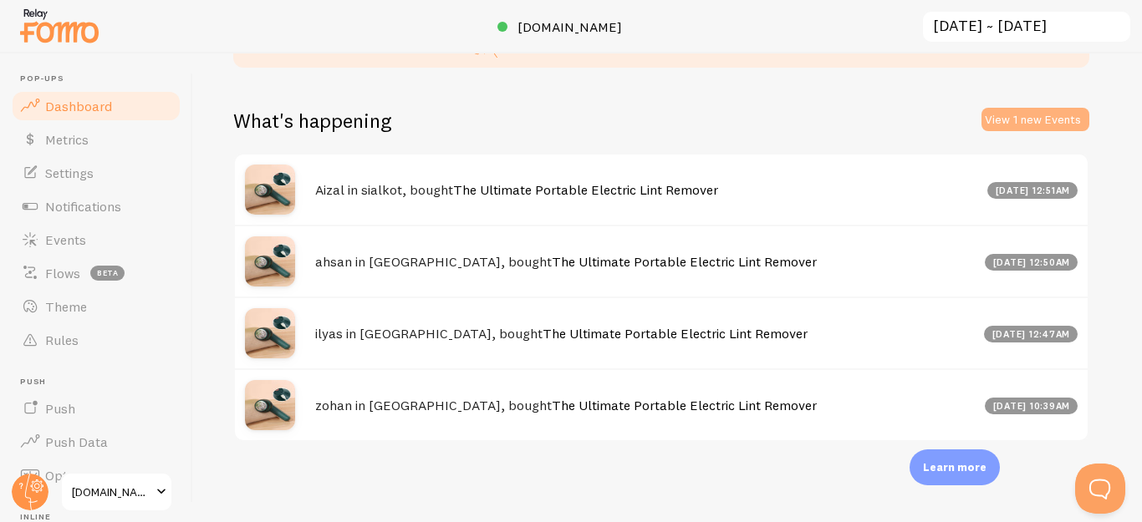
click at [1036, 120] on button "View 1 new Events" at bounding box center [1035, 119] width 108 height 23
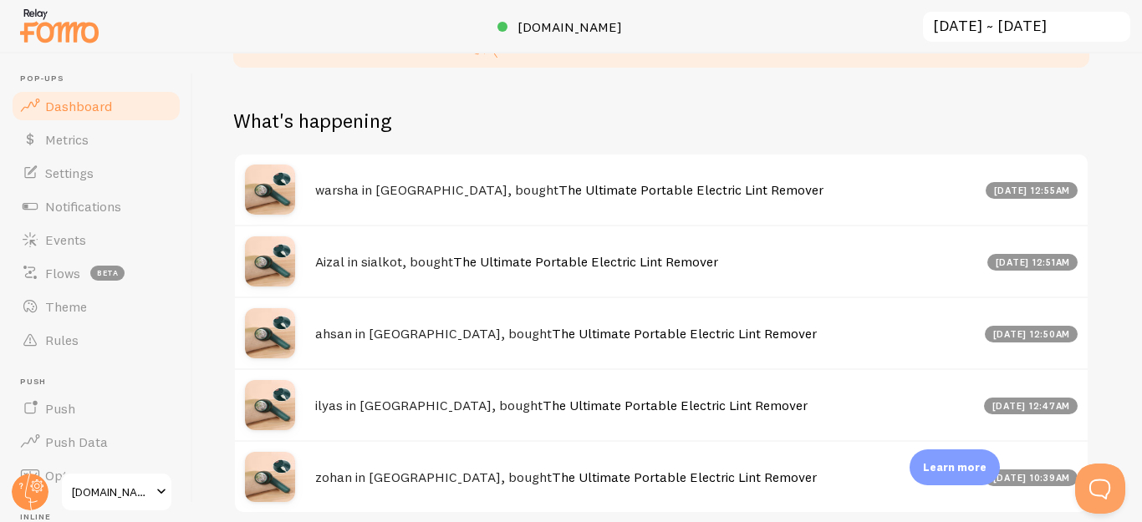
scroll to position [859, 0]
